Goal: Information Seeking & Learning: Learn about a topic

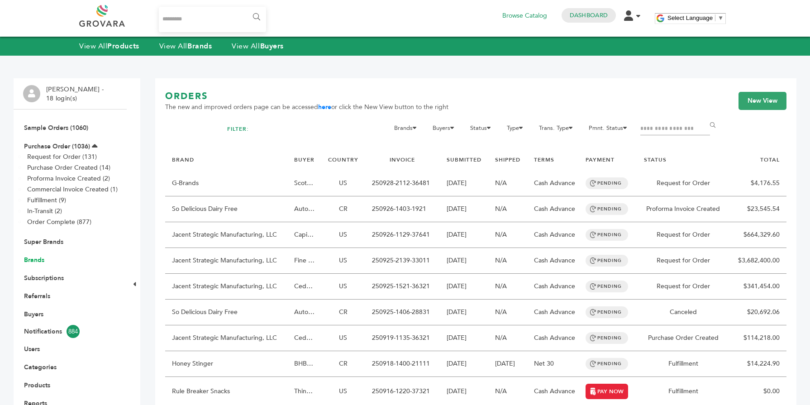
click at [37, 261] on link "Brands" at bounding box center [34, 260] width 20 height 9
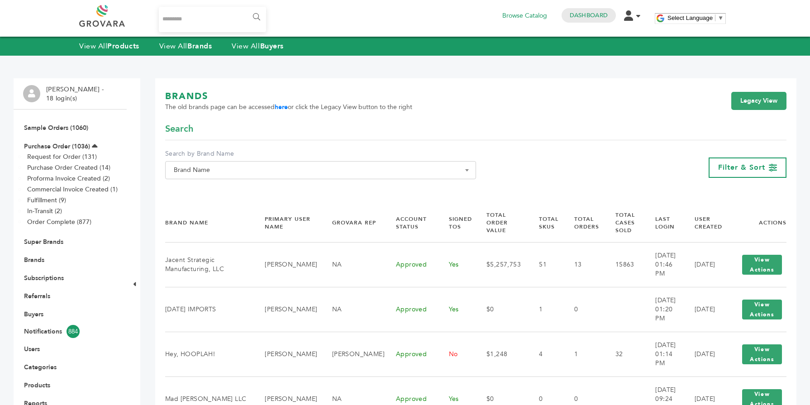
click at [201, 172] on span "Brand Name" at bounding box center [320, 170] width 301 height 13
click at [201, 190] on input "Search" at bounding box center [320, 186] width 306 height 11
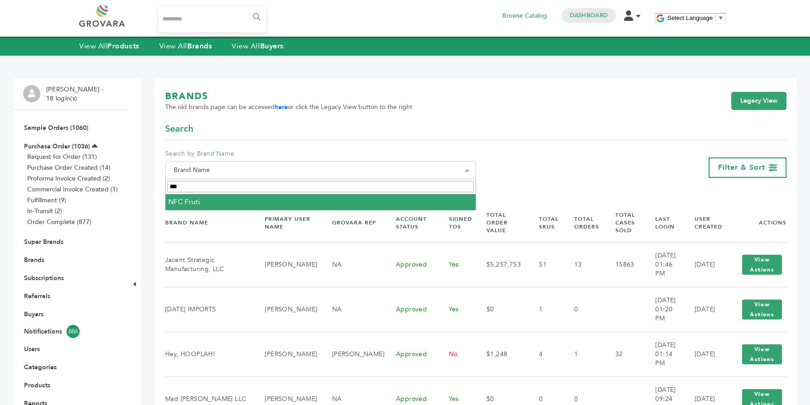
type input "***"
select select "*********"
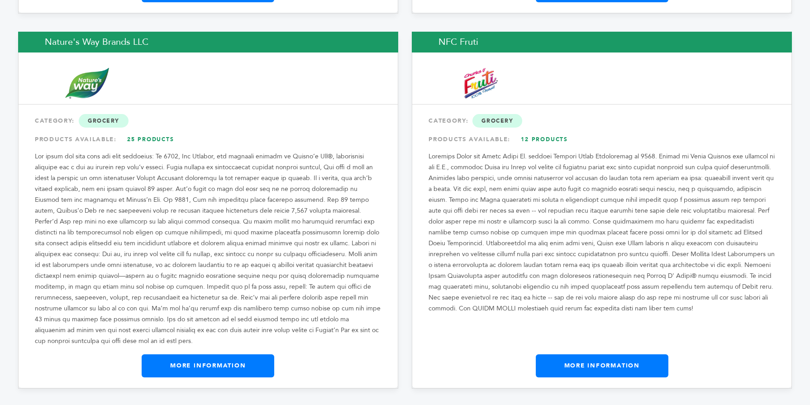
scroll to position [9469, 0]
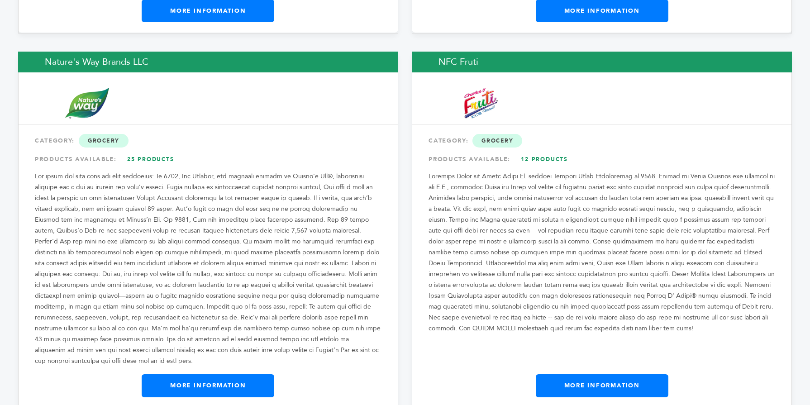
drag, startPoint x: 806, startPoint y: 13, endPoint x: 788, endPoint y: 236, distance: 223.7
click at [248, 374] on link "More Information" at bounding box center [208, 385] width 133 height 23
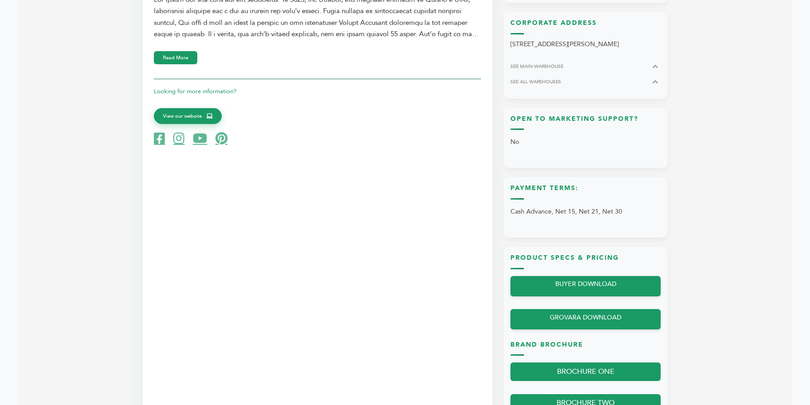
scroll to position [452, 0]
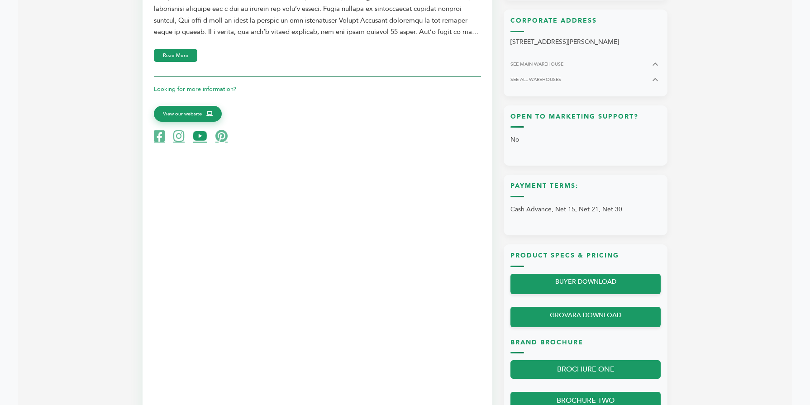
click at [201, 135] on icon at bounding box center [200, 136] width 14 height 13
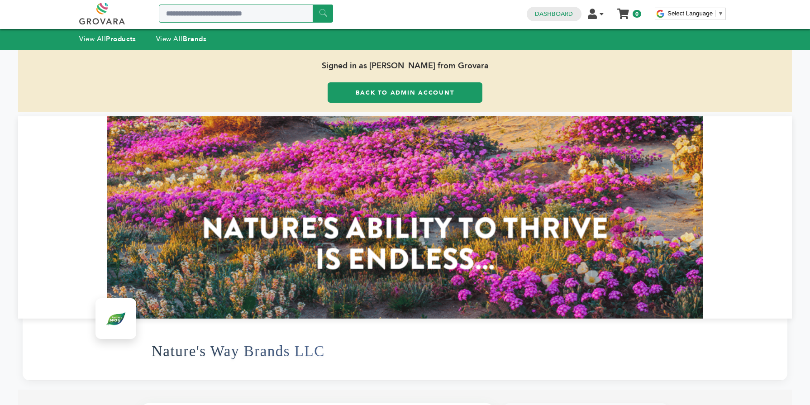
scroll to position [0, 0]
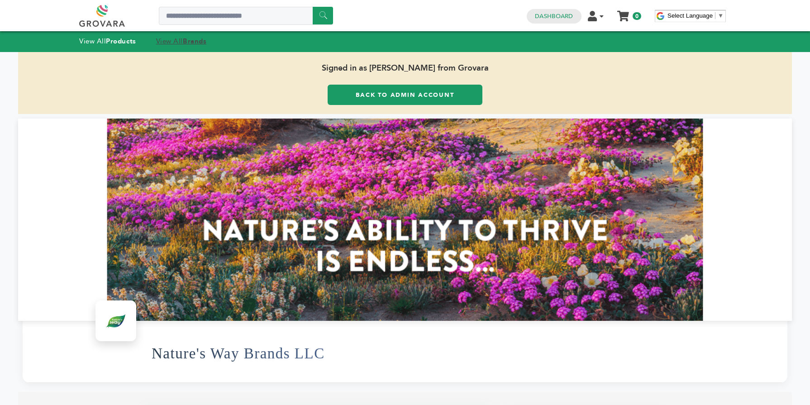
click at [188, 42] on strong "Brands" at bounding box center [195, 41] width 24 height 9
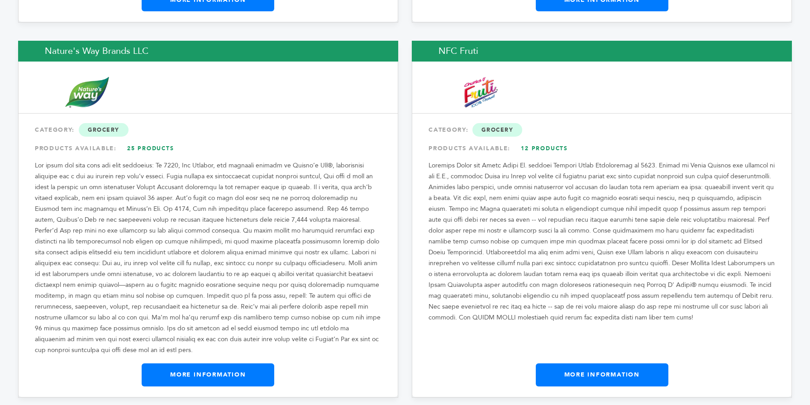
scroll to position [9499, 0]
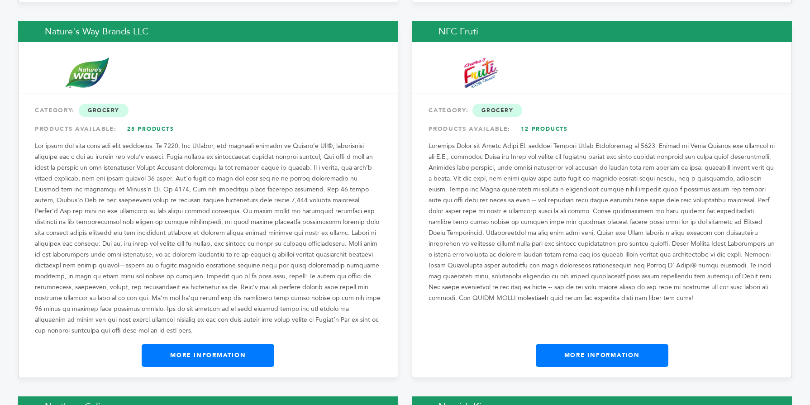
drag, startPoint x: 806, startPoint y: 19, endPoint x: 783, endPoint y: 223, distance: 204.8
click at [651, 344] on link "More Information" at bounding box center [601, 355] width 133 height 23
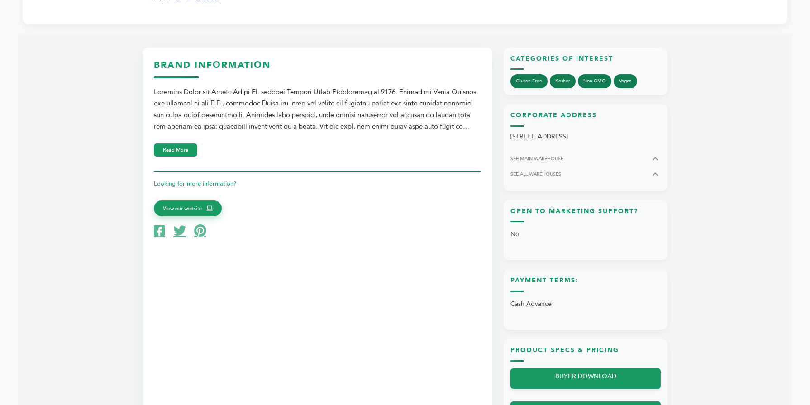
scroll to position [344, 0]
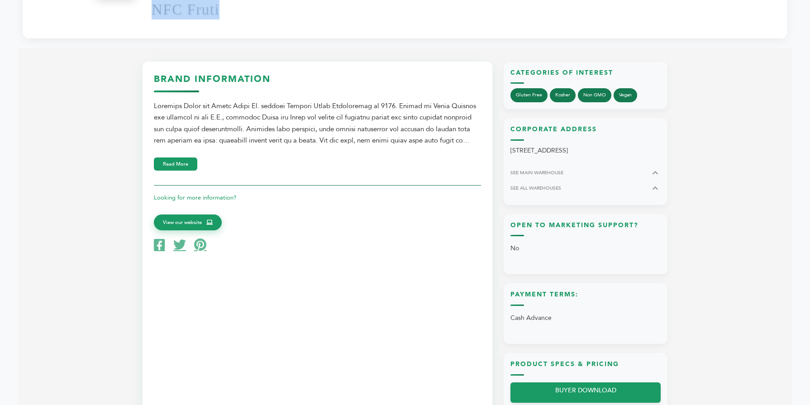
drag, startPoint x: 226, startPoint y: 14, endPoint x: 141, endPoint y: 17, distance: 85.5
click at [141, 17] on div "NFC Fruti" at bounding box center [405, 8] width 764 height 62
copy h1 "NFC Fruti"
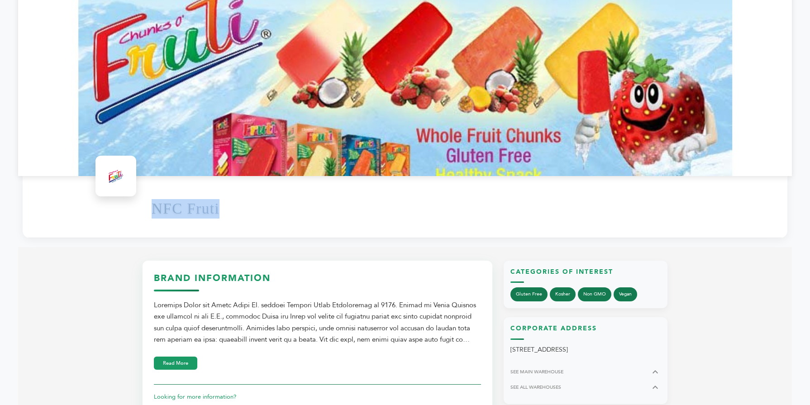
scroll to position [127, 0]
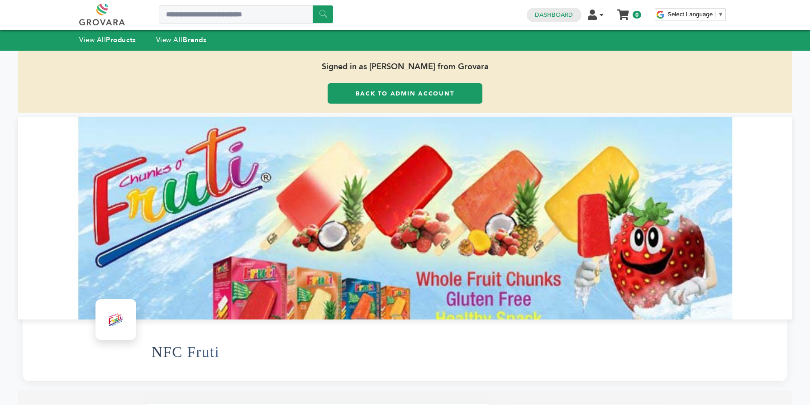
scroll to position [0, 0]
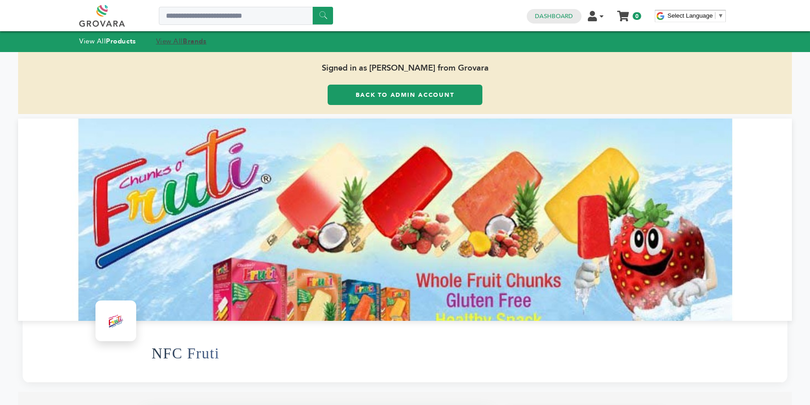
click at [196, 44] on strong "Brands" at bounding box center [195, 41] width 24 height 9
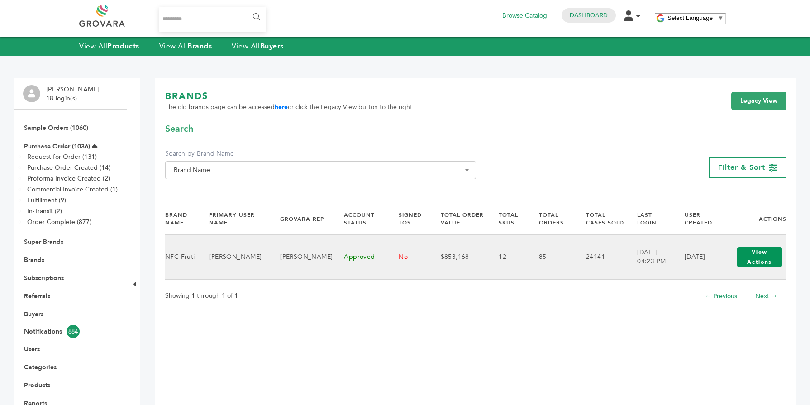
click at [745, 256] on button "View Actions" at bounding box center [759, 257] width 45 height 20
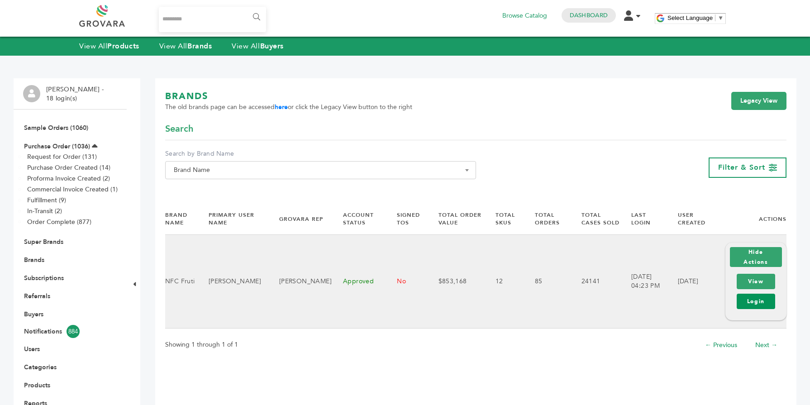
click at [747, 303] on link "Login" at bounding box center [755, 301] width 38 height 15
